Goal: Task Accomplishment & Management: Manage account settings

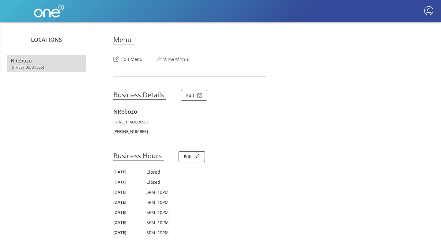
click at [131, 61] on button "Edit Menu" at bounding box center [127, 58] width 29 height 10
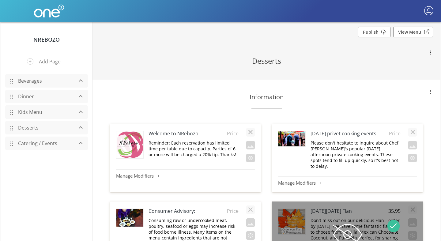
click at [33, 84] on link "Beverages" at bounding box center [44, 81] width 58 height 12
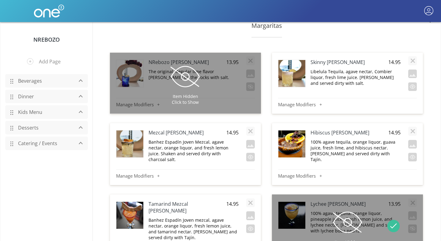
scroll to position [577, 0]
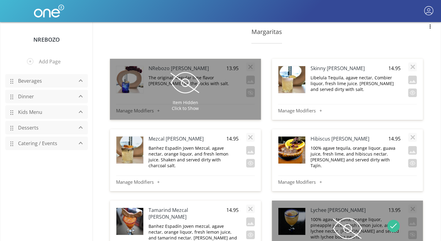
click at [378, 75] on p "Libelula Tequila, agave nectar, Combier liquor, fresh lime juice. Shaken and se…" at bounding box center [355, 83] width 90 height 17
click at [378, 74] on textarea "Libelula Tequila, agave nectar, Combier liquor, fresh lime juice. Shaken and se…" at bounding box center [355, 80] width 90 height 13
click at [322, 80] on textarea "Libelula Tequila, agave nectar, Combier liquor, fresh lime juice. Shaken and se…" at bounding box center [355, 80] width 90 height 13
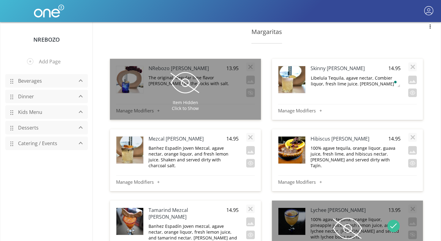
click at [345, 85] on div "Skinny Margarita 14.95 Libelula Tequila, agave nectar, Combier liquor, fresh li…" at bounding box center [347, 81] width 139 height 38
click at [320, 76] on p "Libelula Tequila, agave nectar, Combier liquor, fresh lime juice. Shaken and se…" at bounding box center [355, 83] width 90 height 17
click at [322, 79] on textarea "Libelula Tequila, agave nectar, Combier liquor, fresh lime juice. Shaken and se…" at bounding box center [355, 80] width 90 height 13
drag, startPoint x: 322, startPoint y: 79, endPoint x: 372, endPoint y: 75, distance: 50.3
click at [372, 75] on textarea "Libelula Tequila, agave nectar, Combier liquor, fresh lime juice. Shaken and se…" at bounding box center [355, 80] width 90 height 13
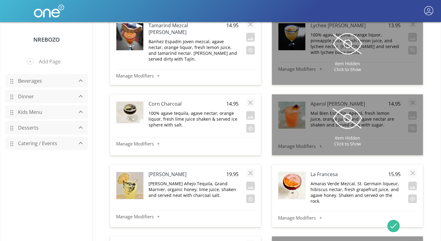
scroll to position [766, 0]
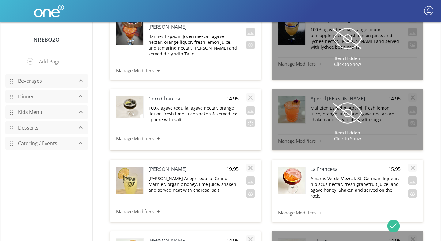
click at [179, 105] on p "100% agave tequila, agave nectar, orange liquor, fresh lime juice shaken & serv…" at bounding box center [193, 113] width 90 height 17
click at [222, 105] on textarea "100% agave tequila, agave nectar, orange liquor, fresh lime juice shaken & serv…" at bounding box center [193, 111] width 90 height 13
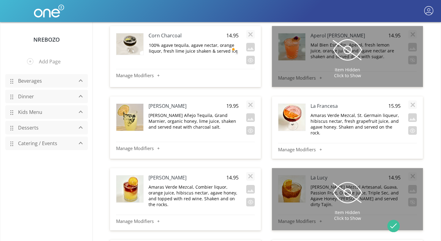
scroll to position [832, 0]
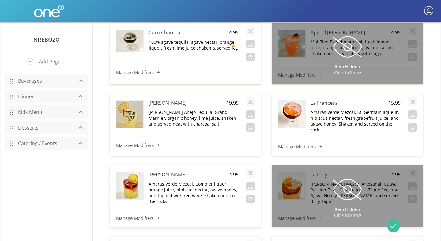
click at [207, 109] on p "Jose Cuervo Añejo Tequila, Grand Marnier, organic honey, lime juice, shaken and…" at bounding box center [193, 117] width 90 height 17
click at [214, 109] on textarea "Jose Cuervo Añejo Tequila, Grand Marnier, organic honey, lime juice, shaken and…" at bounding box center [193, 115] width 90 height 13
click at [210, 109] on textarea "Jose Cuervo Añejo Tequila, Grand Marnier, organic honey, lime juice, shaken and…" at bounding box center [193, 115] width 90 height 13
drag, startPoint x: 210, startPoint y: 99, endPoint x: 228, endPoint y: 100, distance: 18.7
click at [228, 109] on textarea "Jose Cuervo Añejo Tequila, Grand Marnier, organic honey, lime juice, shaken and…" at bounding box center [193, 115] width 90 height 13
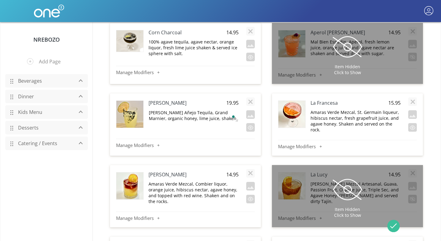
type textarea "[PERSON_NAME] Añejo Tequila, Combier liquor, organic honey, lime juice, shaken …"
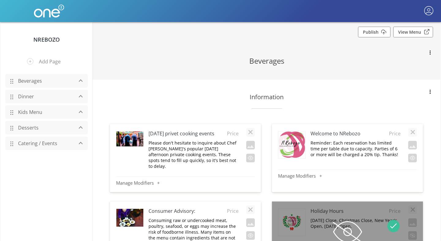
scroll to position [0, 0]
click at [380, 34] on link "Publish" at bounding box center [374, 32] width 32 height 11
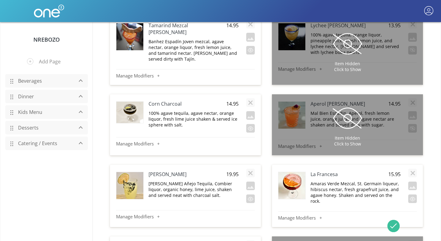
scroll to position [773, 0]
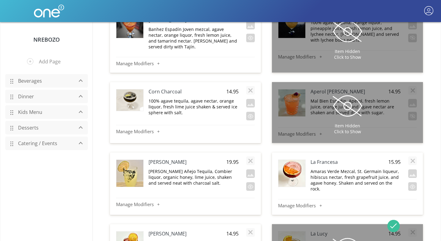
click at [187, 171] on p "[PERSON_NAME] Añejo Tequila, Combier liquor, organic honey, lime juice, shaken …" at bounding box center [193, 176] width 90 height 17
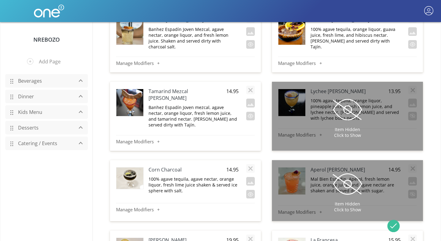
scroll to position [782, 0]
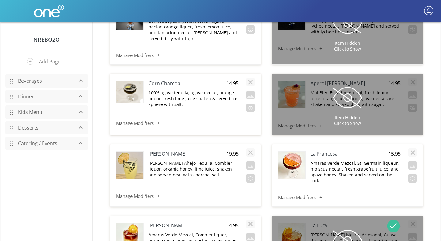
click at [195, 160] on p "[PERSON_NAME] Añejo Tequila, Combier liquor, organic honey, lime juice, shaken …" at bounding box center [193, 168] width 90 height 17
click at [214, 160] on textarea "[PERSON_NAME] Añejo Tequila, Combier liquor, organic honey, lime juice, shaken …" at bounding box center [193, 166] width 90 height 13
click at [225, 160] on textarea "[PERSON_NAME] Añejo Tequila, Combier liquor, organic honey, lime juice, shaken …" at bounding box center [193, 166] width 90 height 13
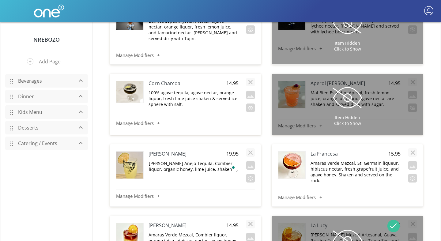
click at [228, 160] on textarea "[PERSON_NAME] Añejo Tequila, Combier liquor, organic honey, lime juice, shaken …" at bounding box center [193, 166] width 90 height 13
drag, startPoint x: 228, startPoint y: 151, endPoint x: 224, endPoint y: 151, distance: 3.7
click at [224, 160] on textarea "[PERSON_NAME] Añejo Tequila, Combier liquor, organic honey, lime juice, shaken …" at bounding box center [193, 166] width 90 height 13
drag, startPoint x: 224, startPoint y: 151, endPoint x: 210, endPoint y: 150, distance: 14.1
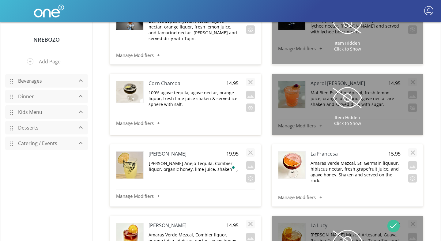
click at [210, 160] on textarea "[PERSON_NAME] Añejo Tequila, Combier liquor, organic honey, lime juice, shaken …" at bounding box center [193, 166] width 90 height 13
click at [189, 160] on textarea "Jose Cuervo Añejo Tequila, COMBIER LIQUEUR D’ORANGE Combier Liqueur D'Orange li…" at bounding box center [193, 166] width 90 height 13
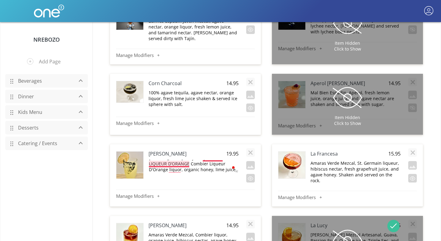
click at [174, 160] on textarea "Jose Cuervo Añejo Tequila, COMBIER LIQUEUR D’ORANGE Combier Liqueur D'Orange li…" at bounding box center [193, 166] width 90 height 13
click at [174, 160] on textarea "Jose Cuervo Añejo Tequila, COMBIER LIQUEUR D’ORANGE Combier Liqueur D'Orange uo…" at bounding box center [193, 166] width 90 height 13
click at [175, 160] on textarea "Jose Cuervo Añejo Tequila, COMBIER LIQUEUR D’ORANGE Combier Liqueur D'Orange uo…" at bounding box center [193, 166] width 90 height 13
click at [190, 160] on textarea "Jose Cuervo Añejo Tequila, COMBIER LIQUEUR D’ORANGE Combier Liqueur D'Orange, o…" at bounding box center [193, 166] width 90 height 13
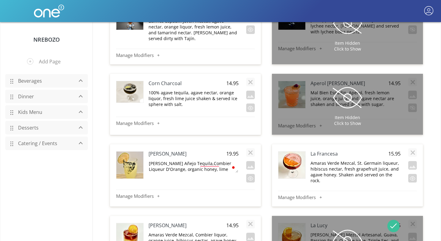
type textarea "Jose Cuervo Añejo Tequila, Combier Liqueur D'Orange, organic honey, lime juice,…"
click at [207, 160] on textarea "Jose Cuervo Añejo Tequila, Combier Liqueur D'Orange, organic honey, lime juice,…" at bounding box center [193, 166] width 90 height 13
click at [203, 160] on textarea "Jose Cuervo Añejo Tequila, Combier Liqueur D'Orange, organic honey, lime juice,…" at bounding box center [193, 166] width 90 height 13
drag, startPoint x: 203, startPoint y: 150, endPoint x: 167, endPoint y: 155, distance: 35.9
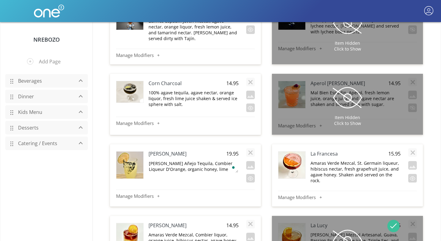
click at [167, 160] on textarea "Jose Cuervo Añejo Tequila, Combier Liqueur D'Orange, organic honey, lime juice,…" at bounding box center [193, 166] width 90 height 13
click at [264, 157] on section "Margaritas Item Hidden Click to Show NRebozo Margarita 13.95 The original. Regu…" at bounding box center [266, 240] width 348 height 863
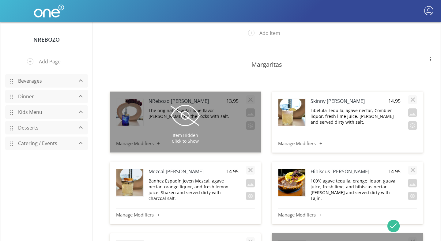
scroll to position [546, 0]
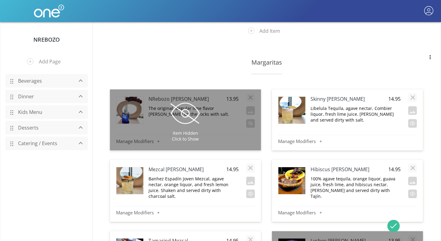
click at [379, 105] on p "Libelula Tequila, agave nectar, Combier liquor, fresh lime juice. Shaken and se…" at bounding box center [355, 113] width 90 height 17
click at [379, 105] on textarea "Libelula Tequila, agave nectar, Combier liquor, fresh lime juice. Shaken and se…" at bounding box center [355, 111] width 90 height 13
drag, startPoint x: 372, startPoint y: 103, endPoint x: 322, endPoint y: 110, distance: 50.1
click at [322, 110] on textarea "Libelula Tequila, agave nectar, Combier liquor, fresh lime juice. Shaken and se…" at bounding box center [355, 111] width 90 height 13
type textarea "Libelula Tequila, agave nectar, Combier Liqueur D'Orange, fresh lime juice. [PE…"
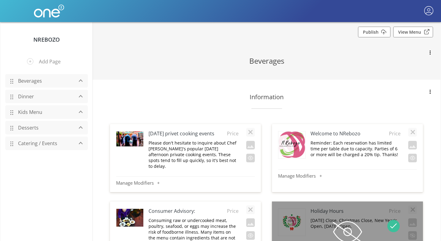
scroll to position [0, 0]
click at [380, 32] on link "Publish" at bounding box center [374, 32] width 32 height 11
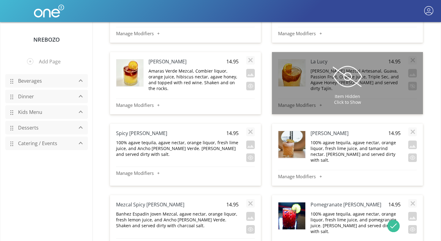
scroll to position [949, 0]
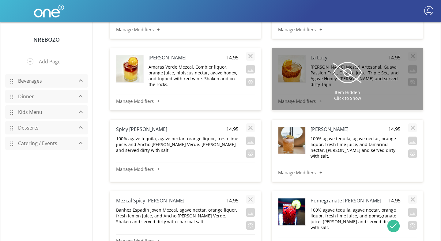
click at [206, 64] on p "Amaras Verde Mezcal, Combier liquor, orange juice, hibiscus nectar, agave honey…" at bounding box center [193, 75] width 90 height 23
click at [219, 64] on textarea "Amaras Verde Mezcal, Combier liquor, orange juice, hibiscus nectar, agave honey…" at bounding box center [193, 70] width 90 height 13
drag, startPoint x: 223, startPoint y: 54, endPoint x: 194, endPoint y: 56, distance: 28.8
click at [194, 64] on textarea "Amaras Verde Mezcal, Combier liquor, orange juice, hibiscus nectar, agave honey…" at bounding box center [193, 70] width 90 height 13
type textarea "Amaras Verde Mezcal, Combier Liqueur D'Orange, orange juice, hibiscus nectar, a…"
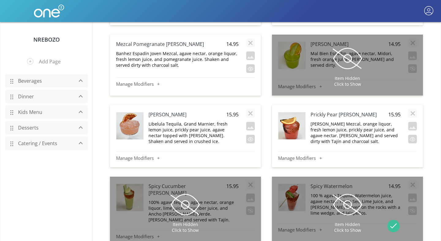
scroll to position [1179, 0]
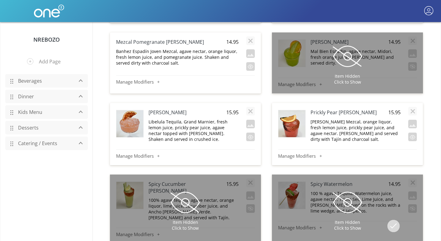
click at [204, 119] on p "Libelula Tequila, Grand Marnier, fresh lemon juice, prickly pear juice, agave n…" at bounding box center [193, 130] width 90 height 23
click at [206, 118] on textarea "Libelula Tequila, Grand Marnier, fresh lemon juice, prickly pear juice, agave n…" at bounding box center [193, 124] width 90 height 13
drag, startPoint x: 211, startPoint y: 107, endPoint x: 183, endPoint y: 107, distance: 28.8
click at [183, 118] on textarea "Libelula Tequila, Grand Marnier, fresh lemon juice, prickly pear juice, agave n…" at bounding box center [193, 124] width 90 height 13
type textarea "Libelula Tequila, Combier Liqueur D'Orange, fresh lemon juice, prickly pear jui…"
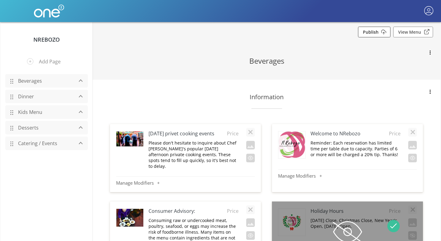
scroll to position [0, 0]
click at [383, 31] on link "Publish" at bounding box center [374, 32] width 32 height 11
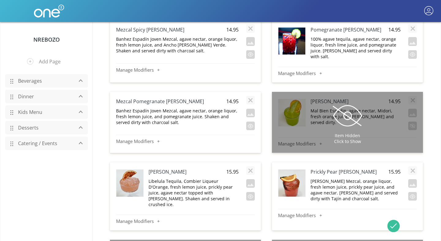
scroll to position [1168, 0]
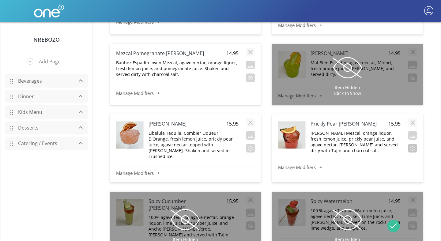
click at [412, 144] on button "button" at bounding box center [412, 148] width 9 height 9
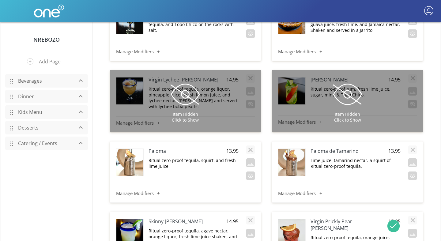
scroll to position [4658, 0]
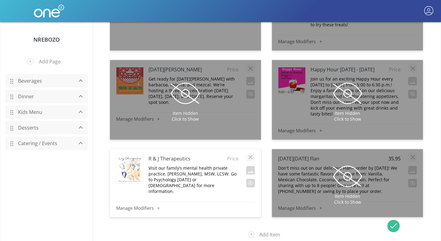
scroll to position [0, 0]
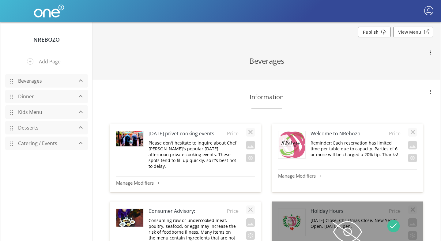
click at [371, 34] on link "Publish" at bounding box center [374, 32] width 32 height 11
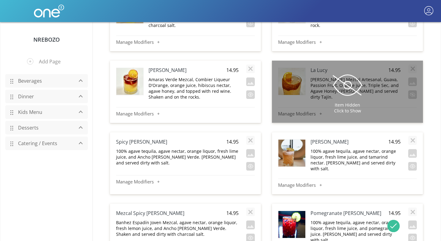
scroll to position [935, 0]
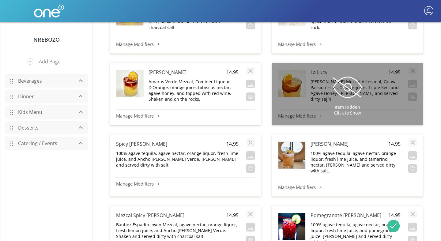
click at [191, 150] on p "100% agave tequila, agave nectar, orange liquor, fresh lime juice, and Ancho [P…" at bounding box center [177, 158] width 122 height 17
click at [197, 150] on textarea "100% agave tequila, agave nectar, orange liquor, fresh lime juice, and Ancho [P…" at bounding box center [177, 156] width 122 height 13
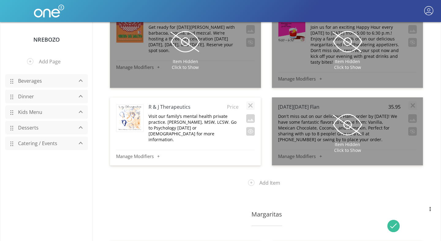
scroll to position [382, 0]
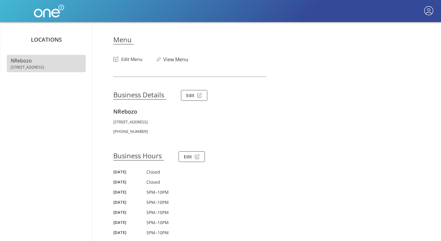
click at [133, 63] on article "Menu Edit Menu View Menu Business Details Edit NRebozo [STREET_ADDRESS] [PHONE_…" at bounding box center [266, 185] width 306 height 327
click at [135, 55] on button "Edit Menu" at bounding box center [127, 58] width 29 height 10
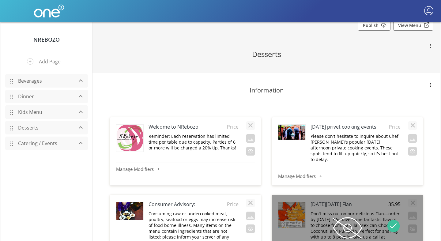
scroll to position [7, 0]
click at [25, 97] on link "Dinner" at bounding box center [44, 97] width 58 height 12
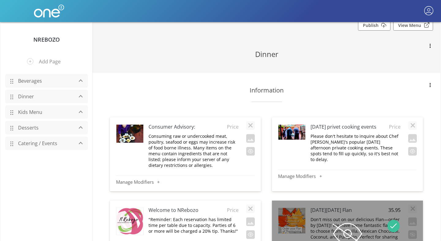
click at [35, 82] on link "Beverages" at bounding box center [44, 81] width 58 height 12
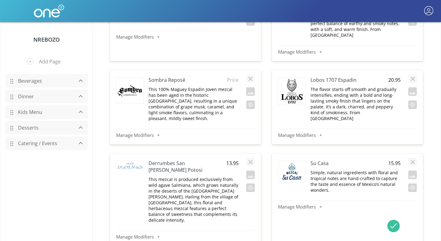
scroll to position [4353, 0]
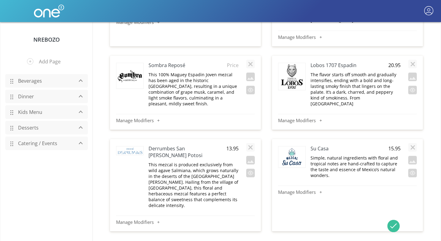
click at [193, 145] on h4 "Derrumbes San [PERSON_NAME] Potosi" at bounding box center [184, 151] width 72 height 13
click at [178, 145] on h4 "Derrumbes San [PERSON_NAME] Potosi" at bounding box center [184, 151] width 72 height 13
click at [191, 162] on p "This mezcal is produced exclusively from wild agave Salmiana, which grows natur…" at bounding box center [193, 185] width 90 height 47
click at [321, 145] on h4 "Su Casa" at bounding box center [346, 148] width 72 height 7
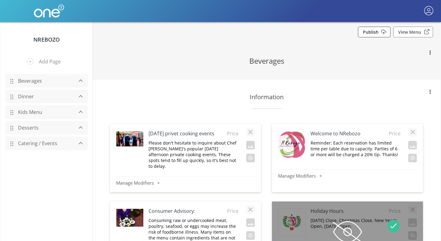
scroll to position [0, 0]
click at [377, 32] on link "Publish" at bounding box center [374, 32] width 32 height 11
